Goal: Task Accomplishment & Management: Complete application form

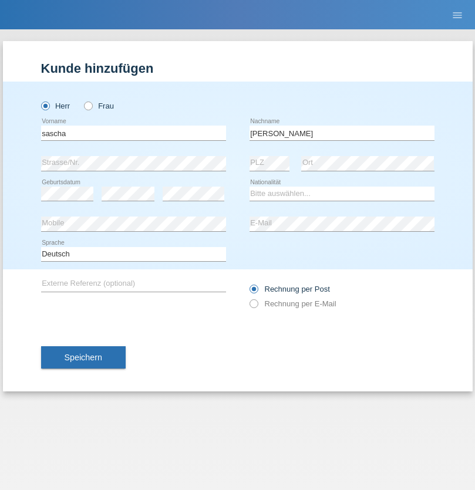
type input "[PERSON_NAME]"
select select "CH"
radio input "true"
click at [133, 133] on input "text" at bounding box center [133, 133] width 185 height 15
type input "Jonathan"
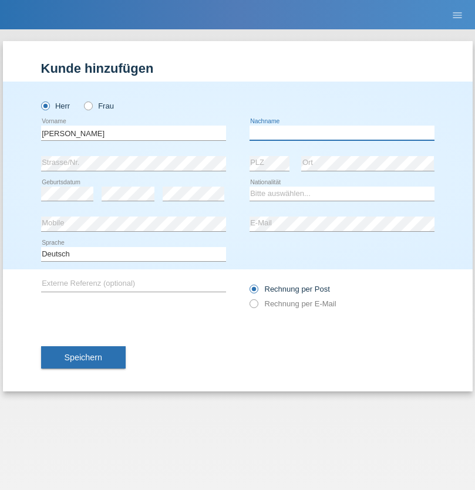
click at [341, 133] on input "text" at bounding box center [341, 133] width 185 height 15
type input "Bezzola"
select select "CH"
radio input "true"
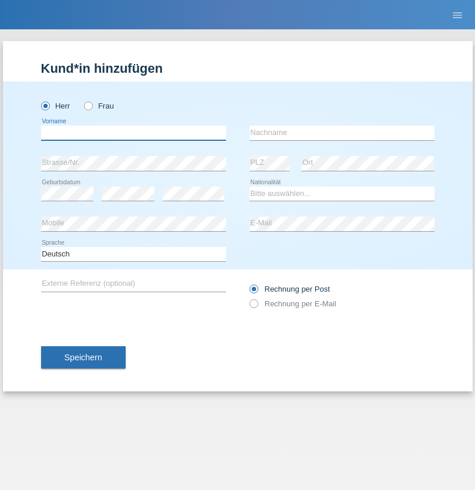
click at [133, 133] on input "text" at bounding box center [133, 133] width 185 height 15
type input "Radosav"
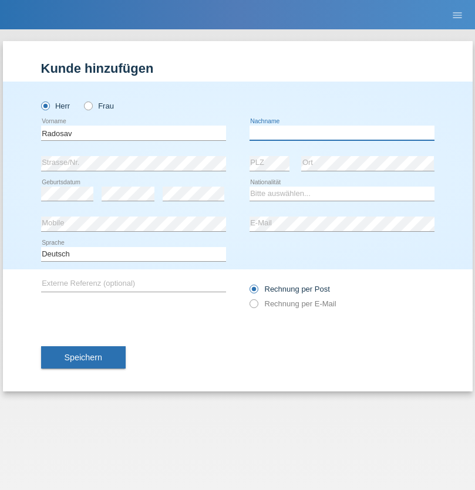
click at [341, 133] on input "text" at bounding box center [341, 133] width 185 height 15
type input "Kostic"
select select "DE"
select select "C"
select select "22"
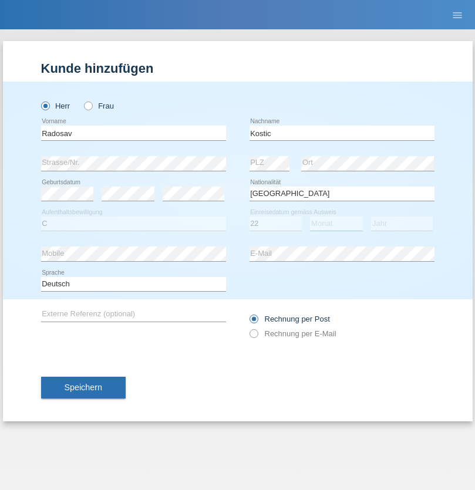
select select "02"
select select "2020"
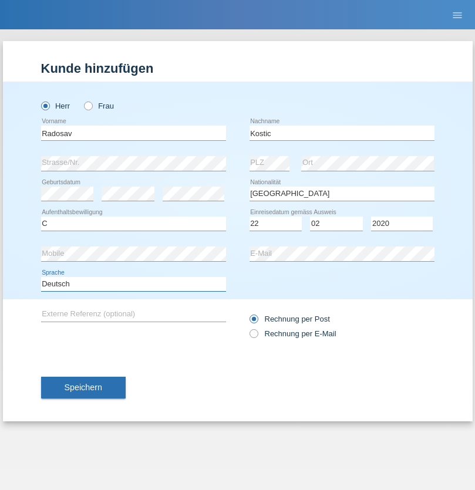
select select "en"
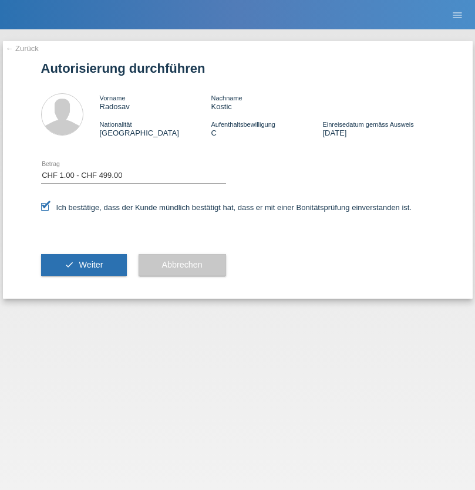
select select "1"
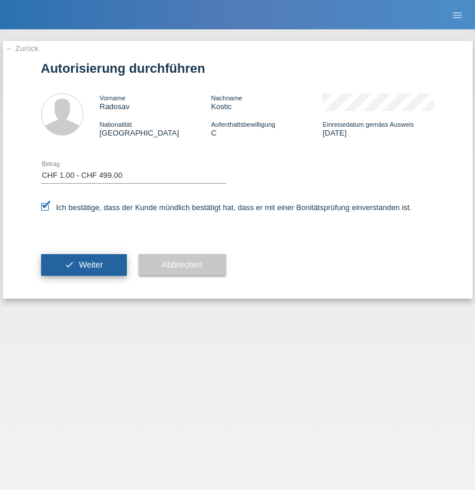
click at [83, 265] on span "Weiter" at bounding box center [91, 264] width 24 height 9
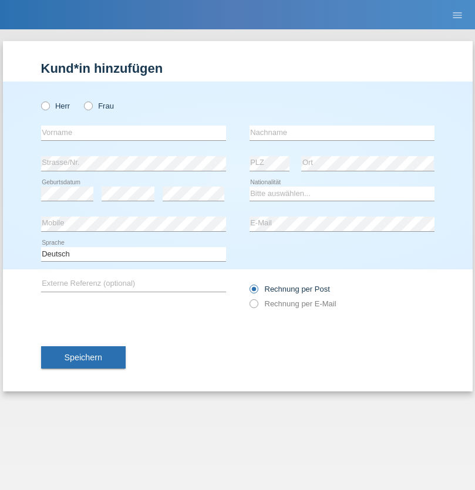
radio input "true"
click at [133, 133] on input "text" at bounding box center [133, 133] width 185 height 15
type input "[PERSON_NAME]"
click at [341, 133] on input "text" at bounding box center [341, 133] width 185 height 15
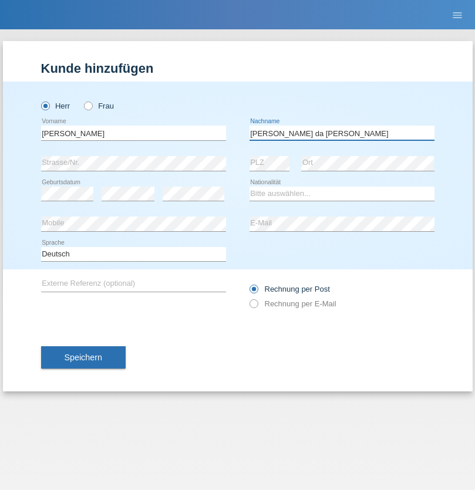
type input "[PERSON_NAME] da [PERSON_NAME]"
select select "PT"
select select "C"
select select "07"
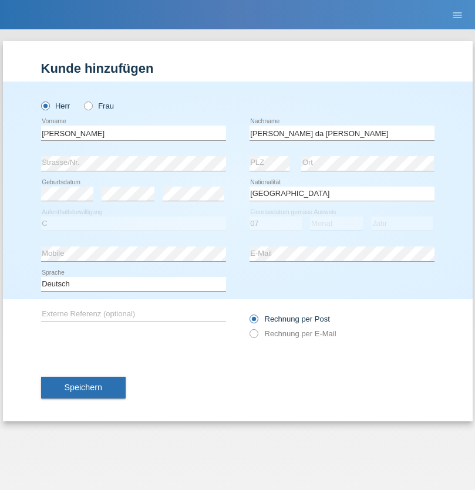
select select "04"
select select "1992"
